Goal: Information Seeking & Learning: Learn about a topic

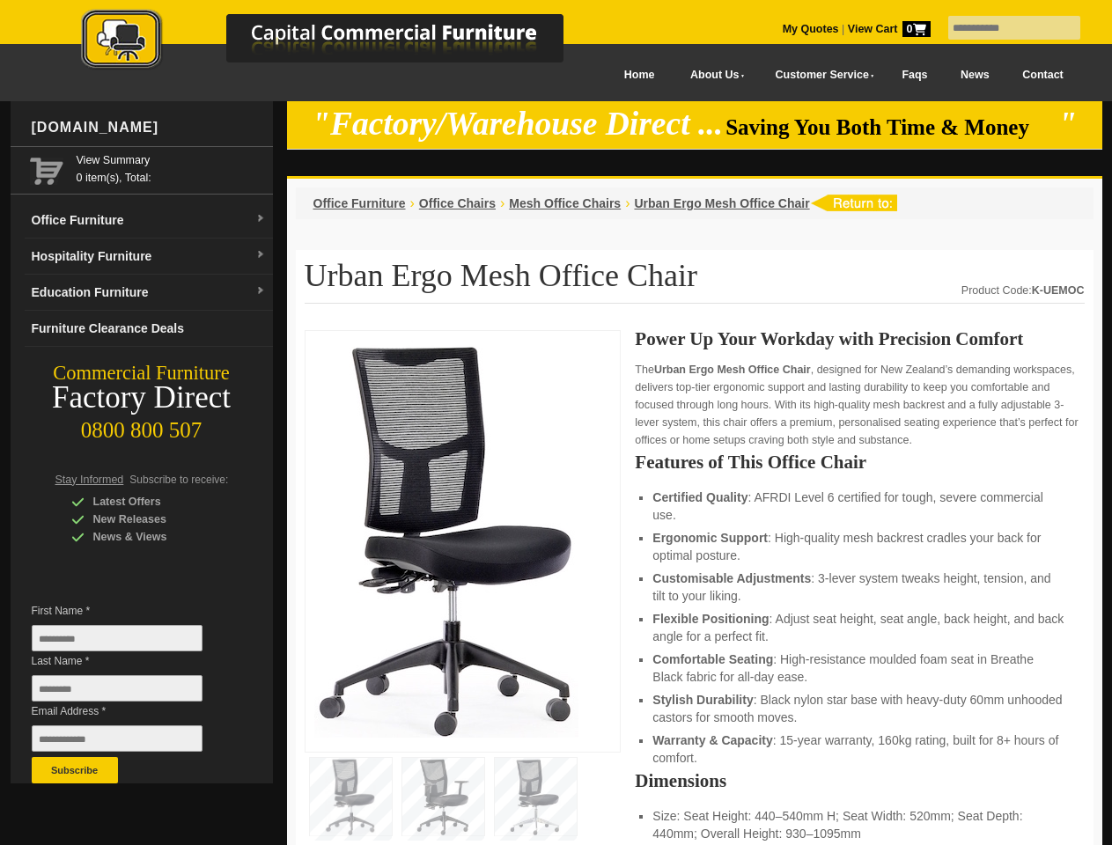
click at [1003, 28] on input "text" at bounding box center [1014, 28] width 132 height 24
click at [130, 693] on input "Last Name *" at bounding box center [117, 688] width 171 height 26
click at [75, 770] on button "Subscribe" at bounding box center [75, 770] width 86 height 26
click at [694, 588] on li "Customisable Adjustments : 3-lever system tweaks height, tension, and tilt to y…" at bounding box center [859, 586] width 414 height 35
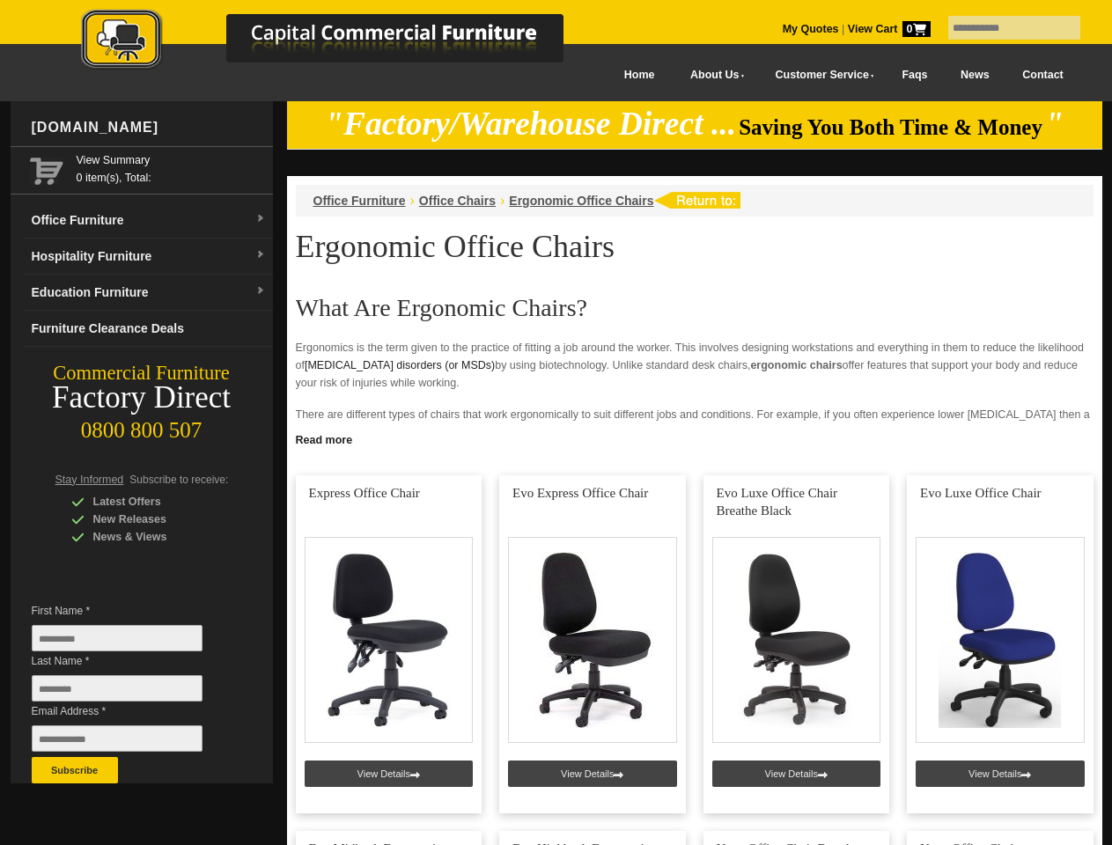
click at [1003, 28] on input "text" at bounding box center [1014, 28] width 132 height 24
click at [130, 693] on input "Last Name *" at bounding box center [117, 688] width 171 height 26
click at [75, 770] on button "Subscribe" at bounding box center [75, 770] width 86 height 26
click at [694, 438] on link "Read more" at bounding box center [694, 438] width 815 height 22
